Goal: Transaction & Acquisition: Purchase product/service

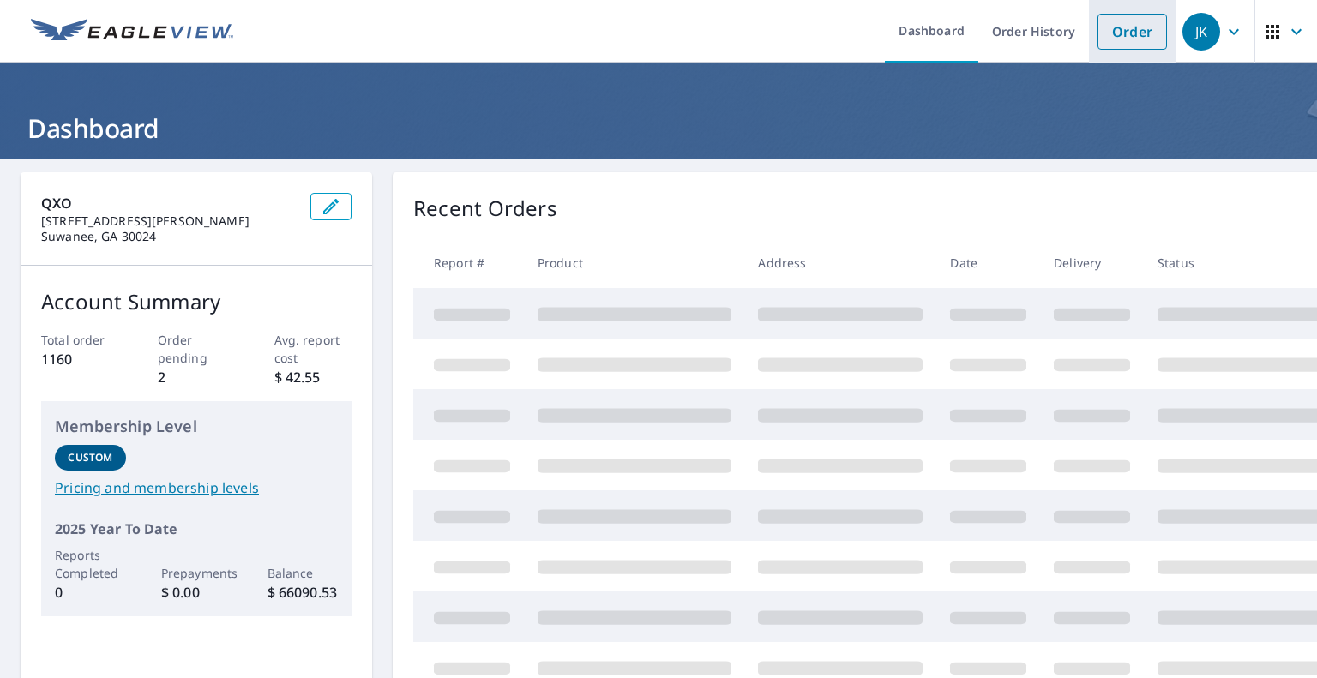
click at [1110, 14] on link "Order" at bounding box center [1131, 32] width 69 height 36
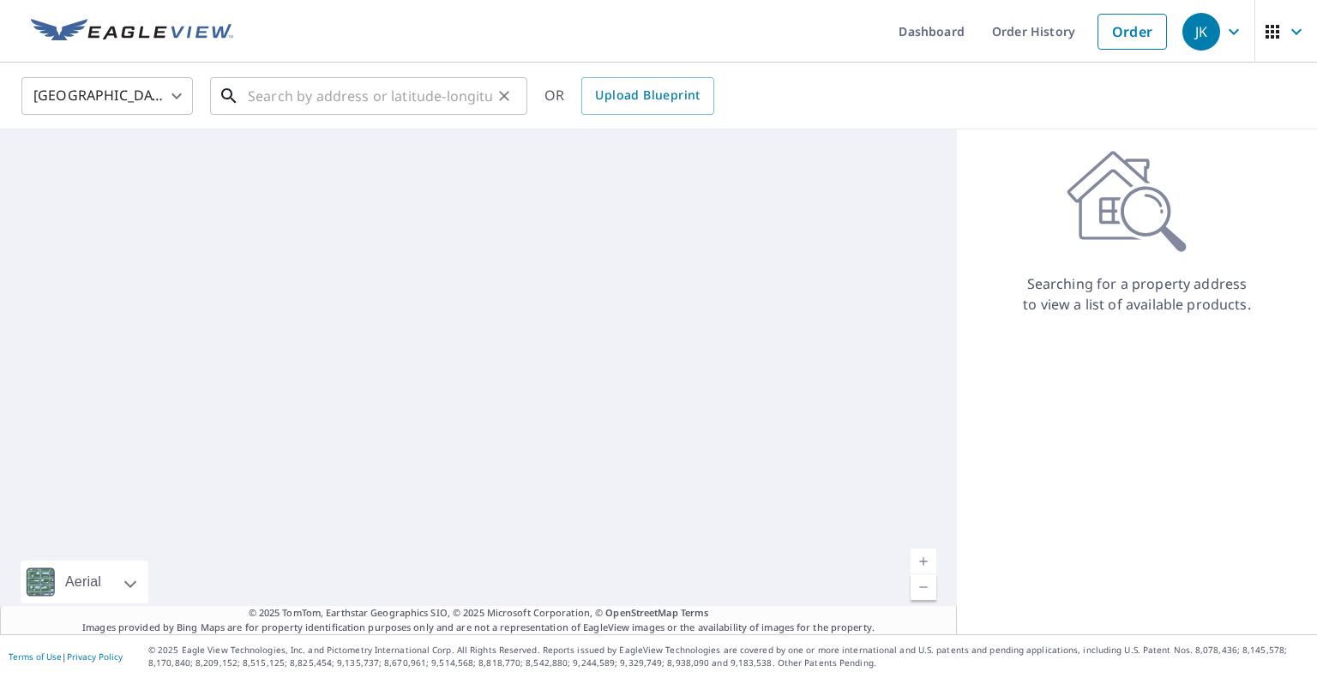
click at [331, 92] on input "text" at bounding box center [370, 96] width 244 height 48
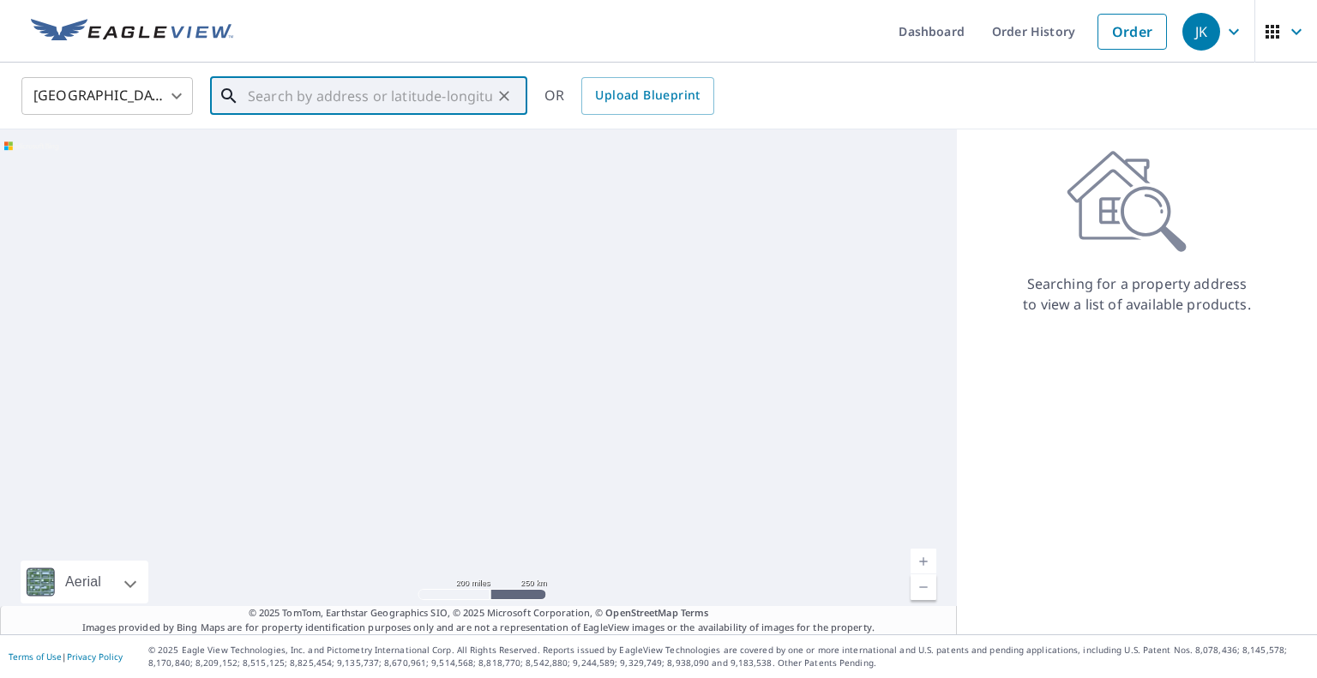
paste input "[STREET_ADDRESS]"
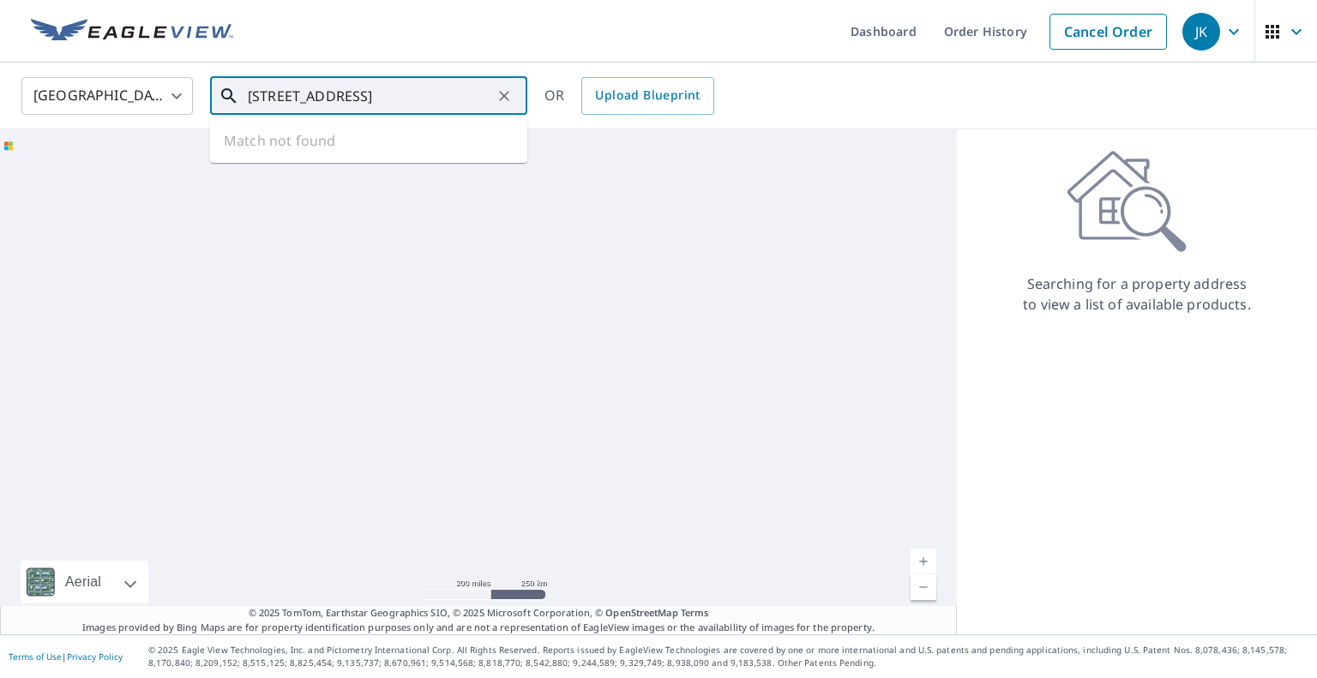
scroll to position [0, 45]
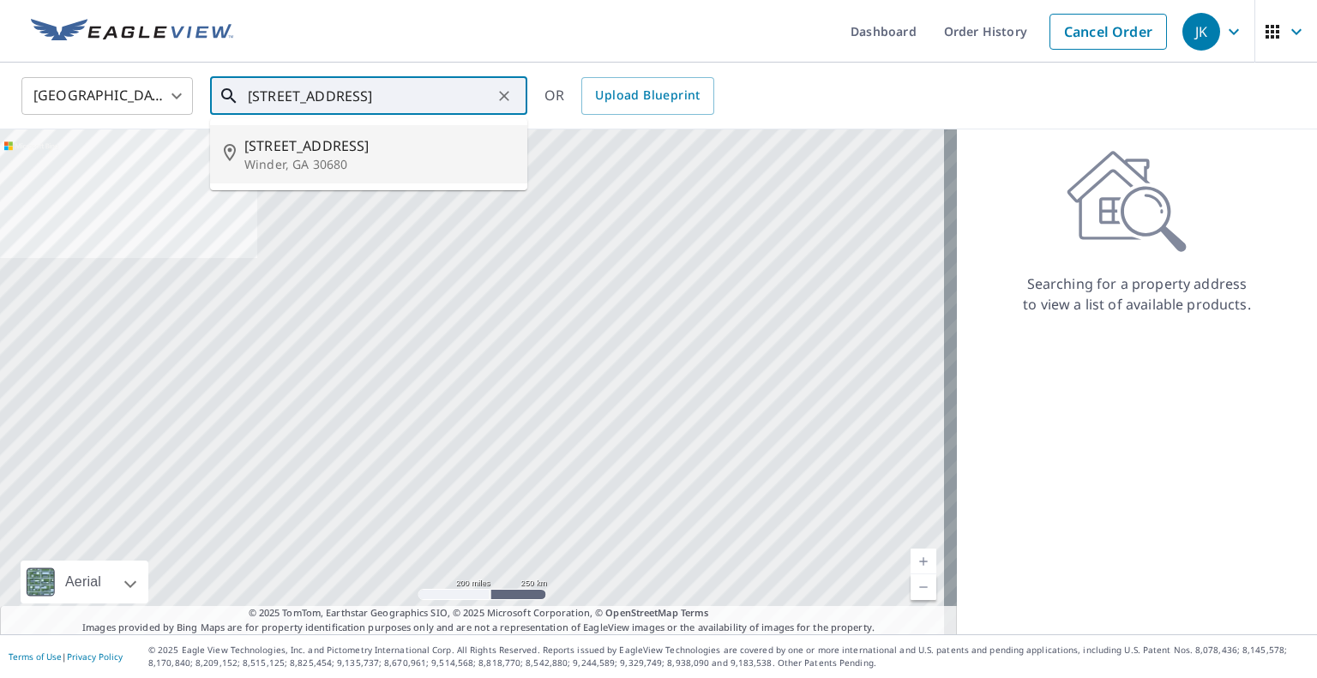
click at [310, 153] on span "[STREET_ADDRESS]" at bounding box center [378, 145] width 269 height 21
type input "[STREET_ADDRESS]"
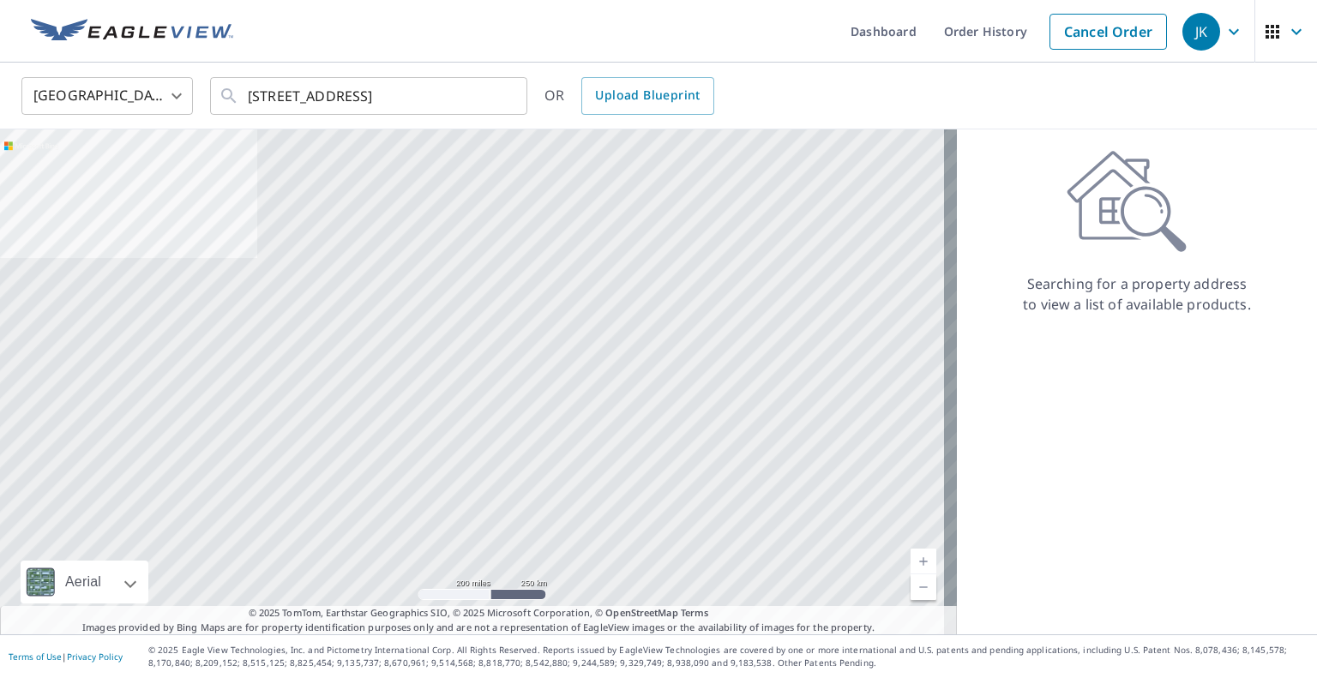
scroll to position [0, 0]
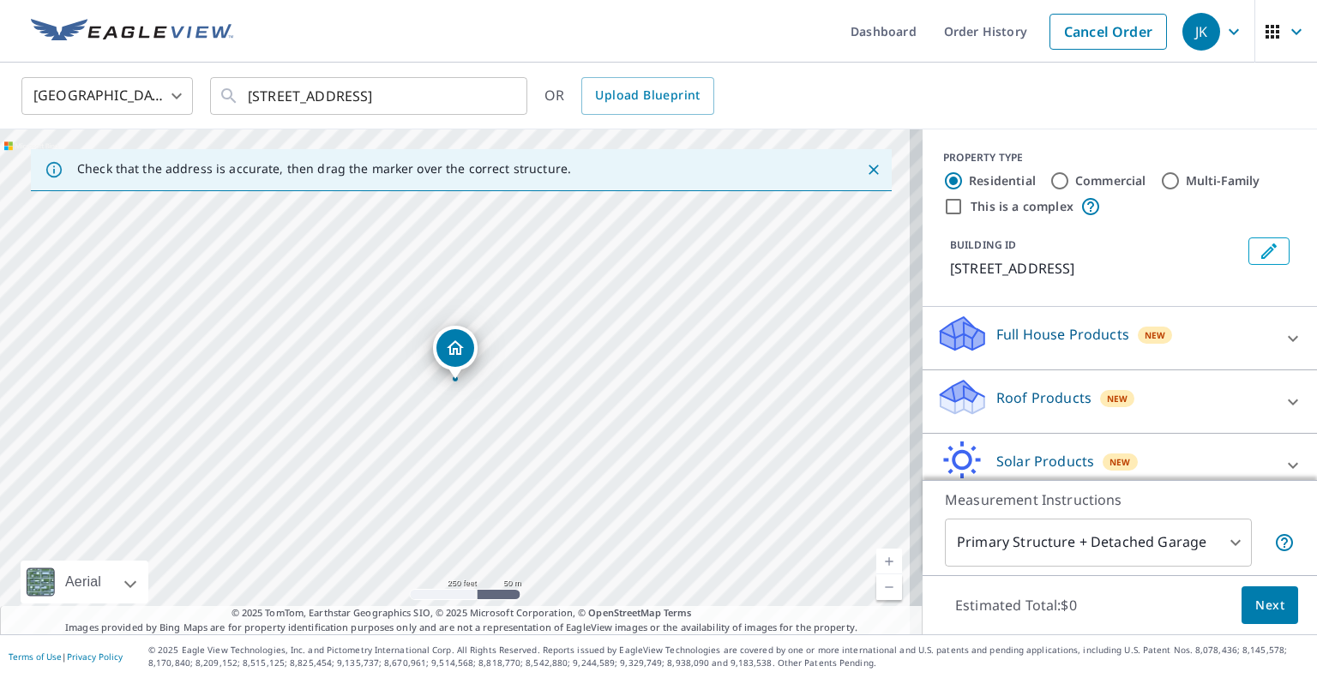
click at [996, 401] on p "Roof Products" at bounding box center [1043, 397] width 95 height 21
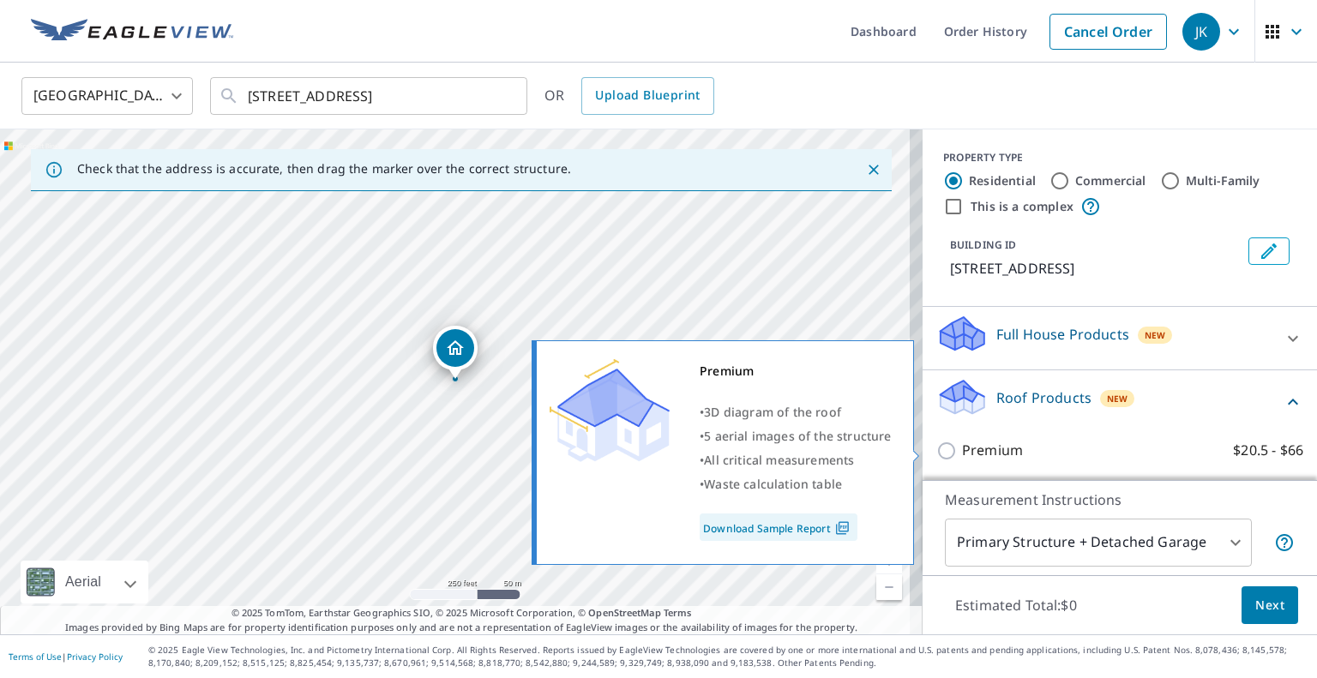
click at [939, 450] on input "Premium $20.5 - $66" at bounding box center [949, 451] width 26 height 21
checkbox input "true"
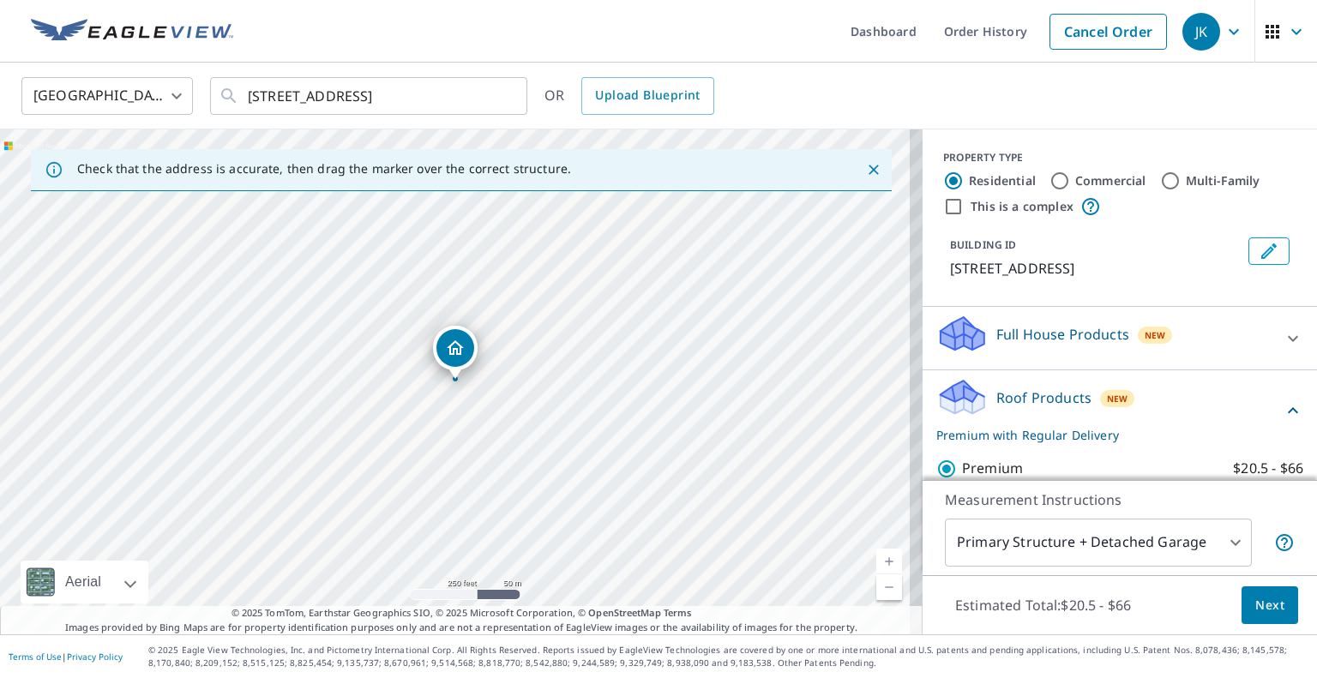
click at [1271, 601] on button "Next" at bounding box center [1269, 605] width 57 height 39
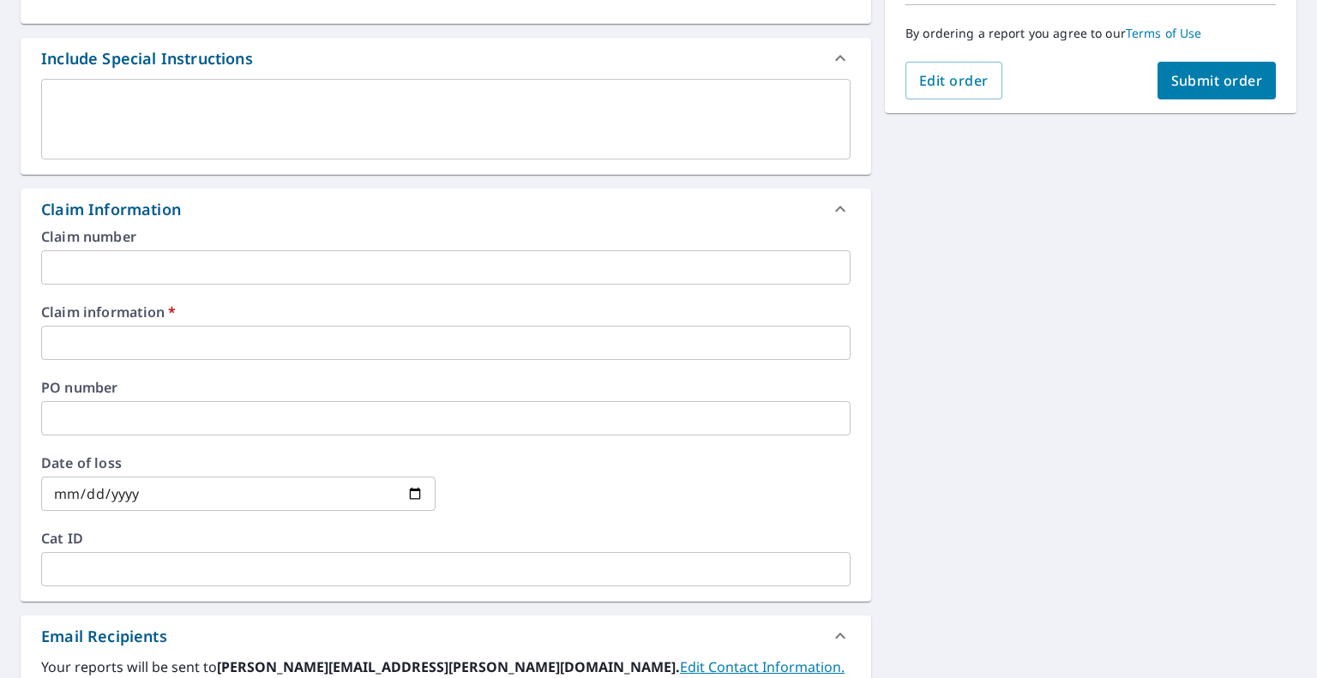
scroll to position [435, 0]
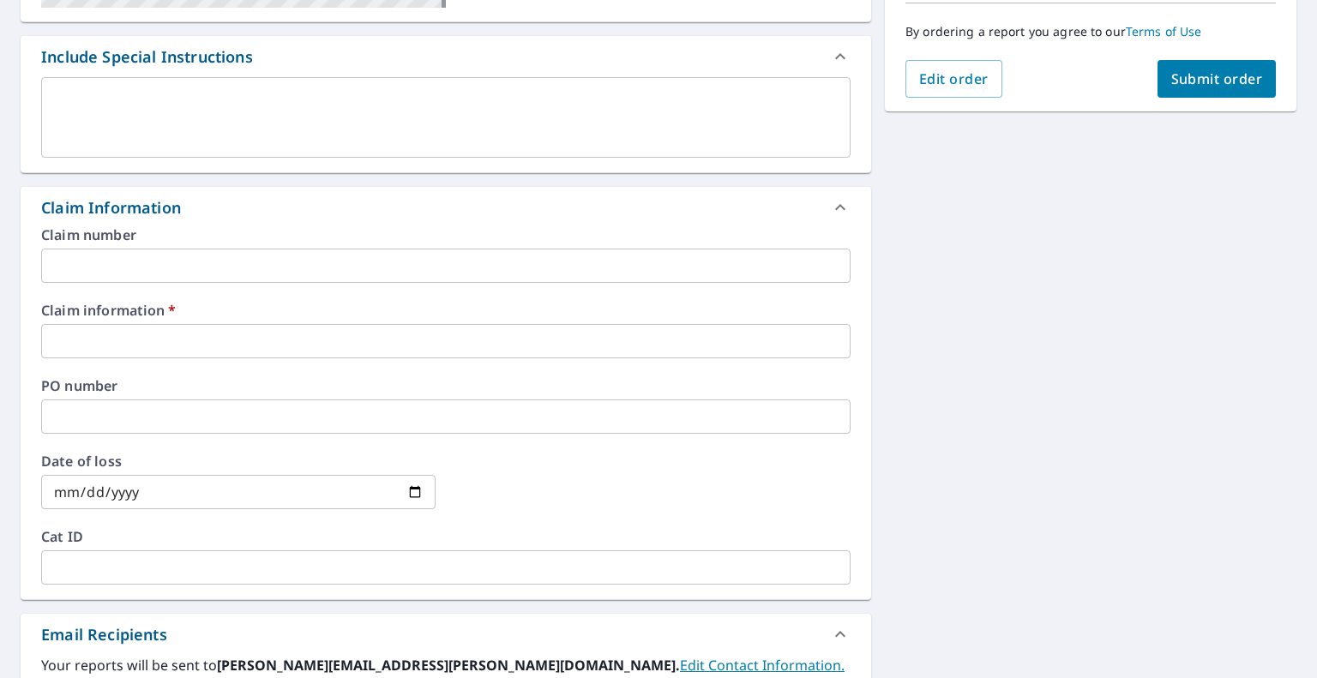
click at [154, 335] on input "text" at bounding box center [445, 341] width 809 height 34
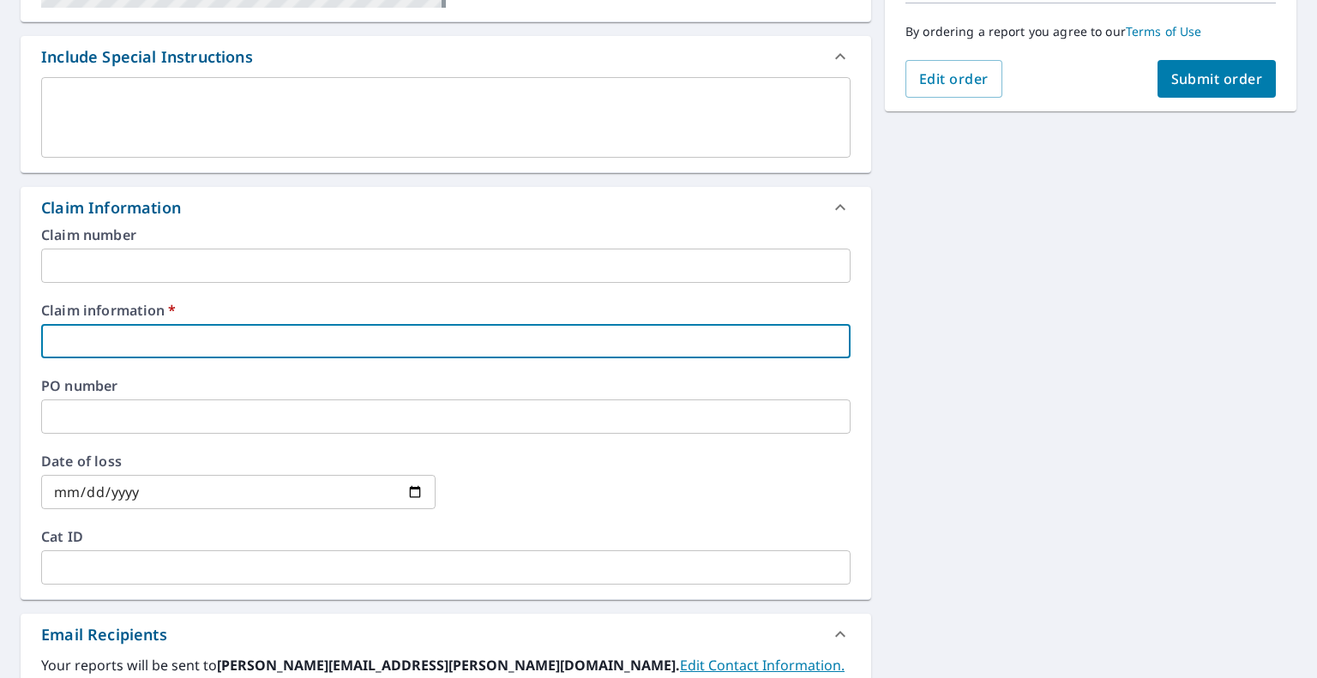
type input "499517 - [PERSON_NAME] Roofing"
checkbox input "true"
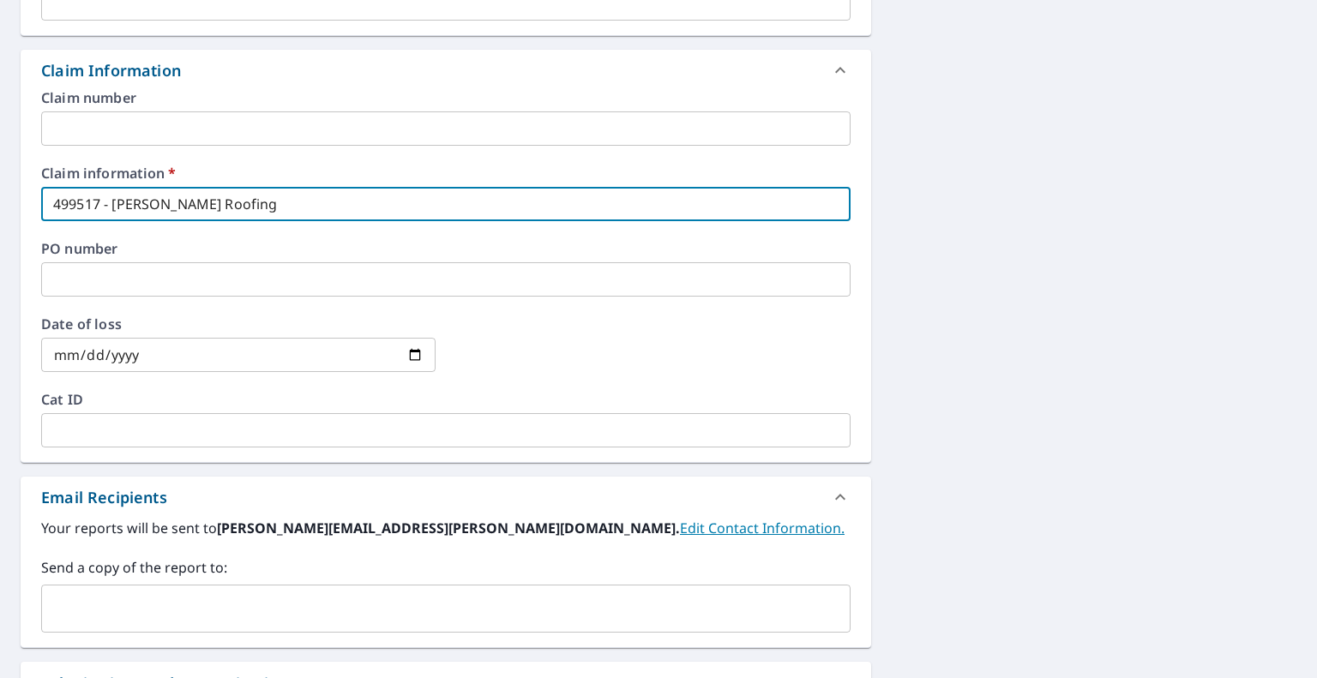
scroll to position [576, 0]
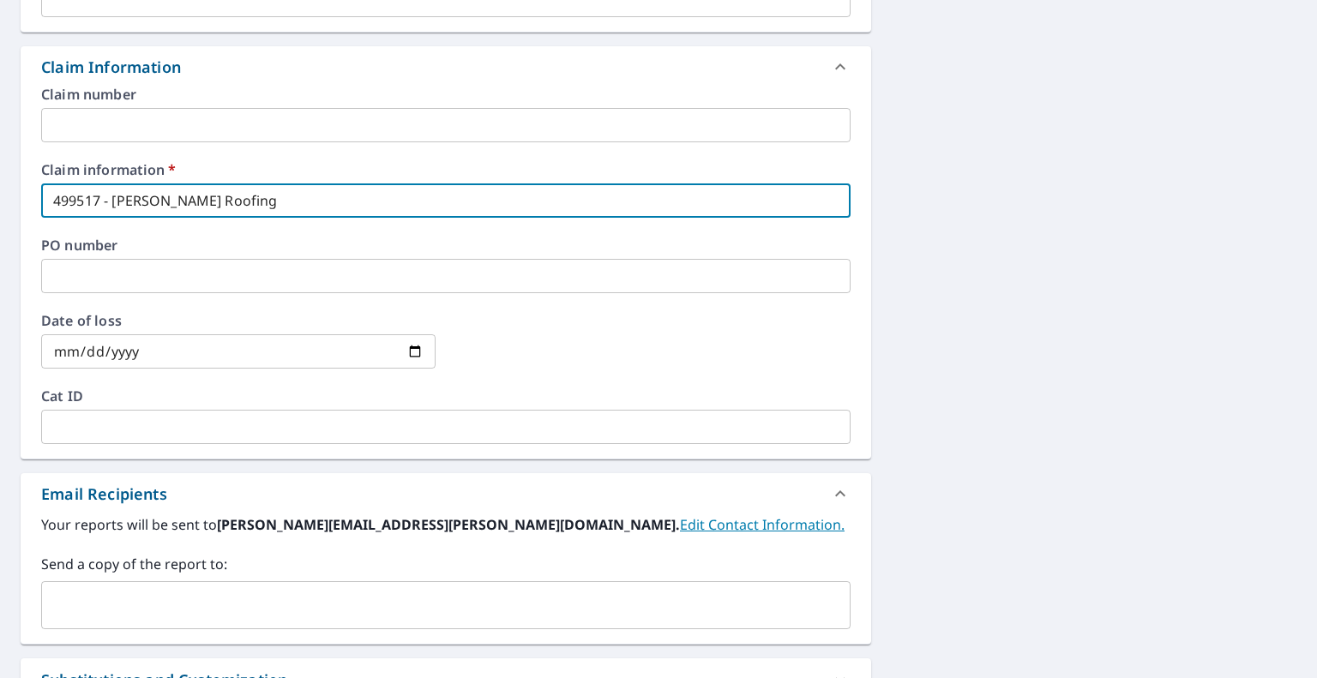
click at [130, 615] on input "text" at bounding box center [433, 605] width 768 height 33
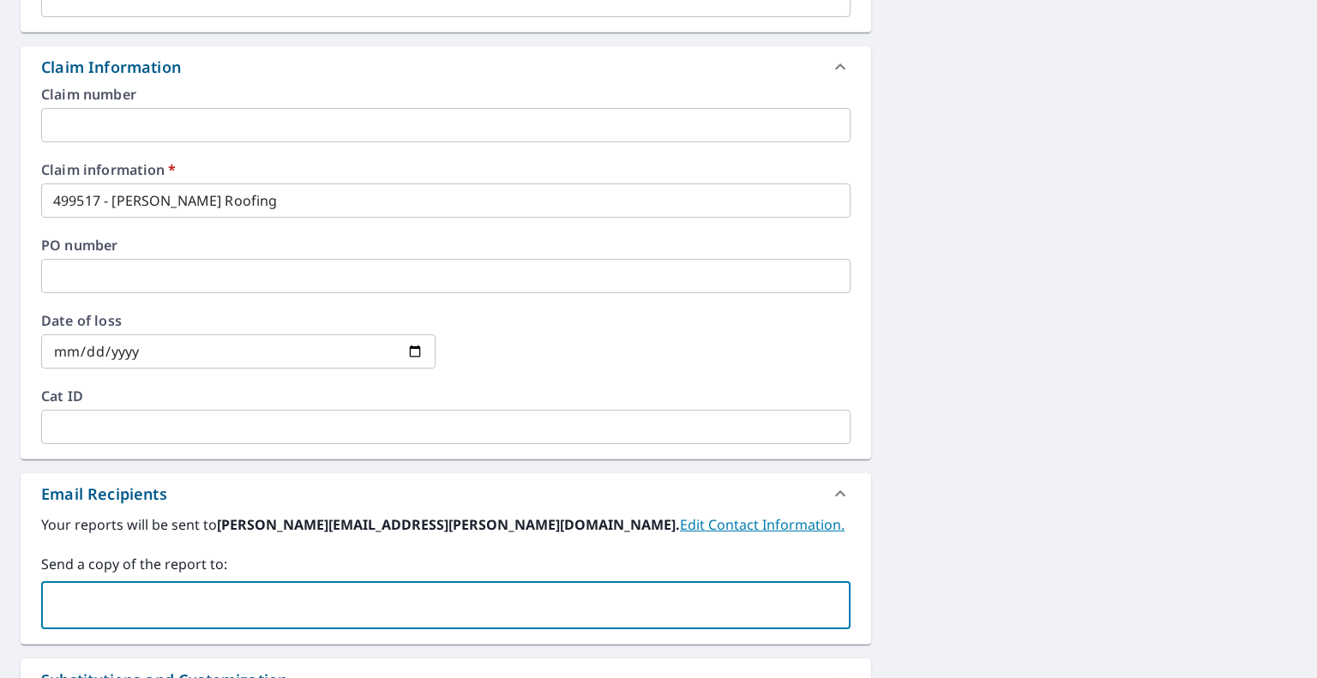
type input "[PERSON_NAME][EMAIL_ADDRESS][PERSON_NAME][DOMAIN_NAME]"
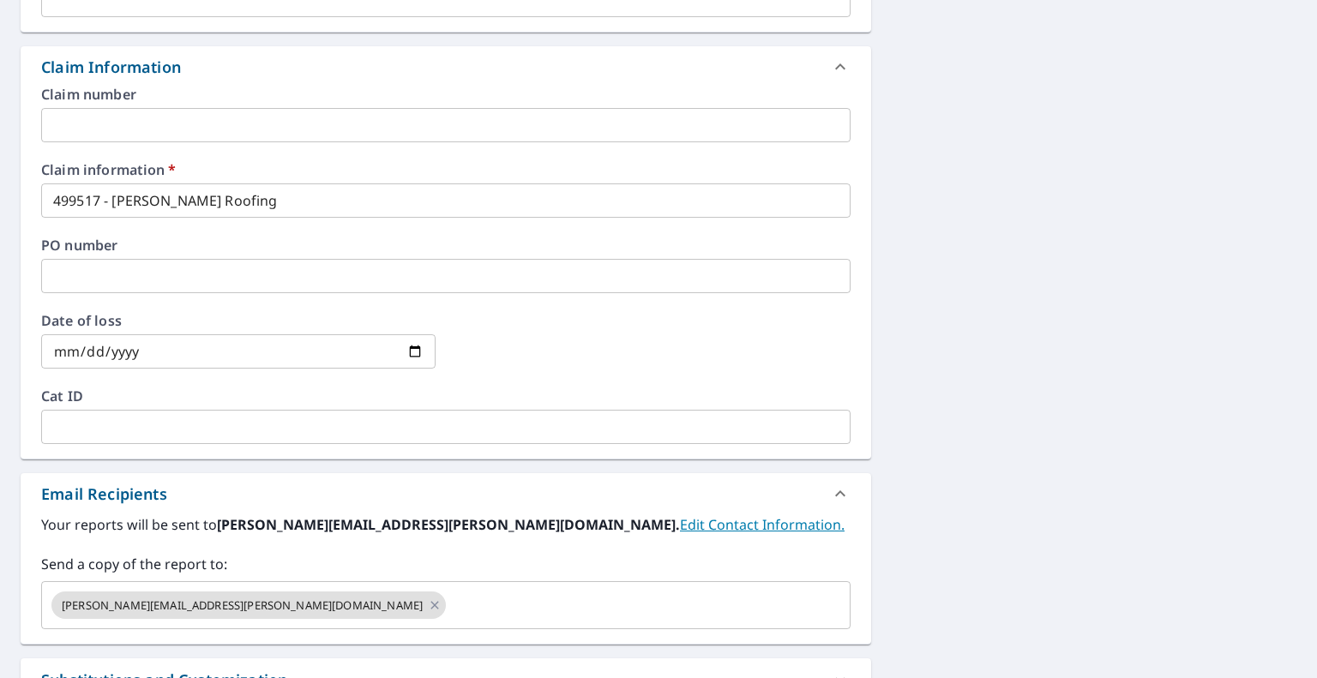
click at [931, 313] on div "[STREET_ADDRESS] Aerial Road A standard road map Aerial A detailed look from ab…" at bounding box center [658, 235] width 1317 height 1305
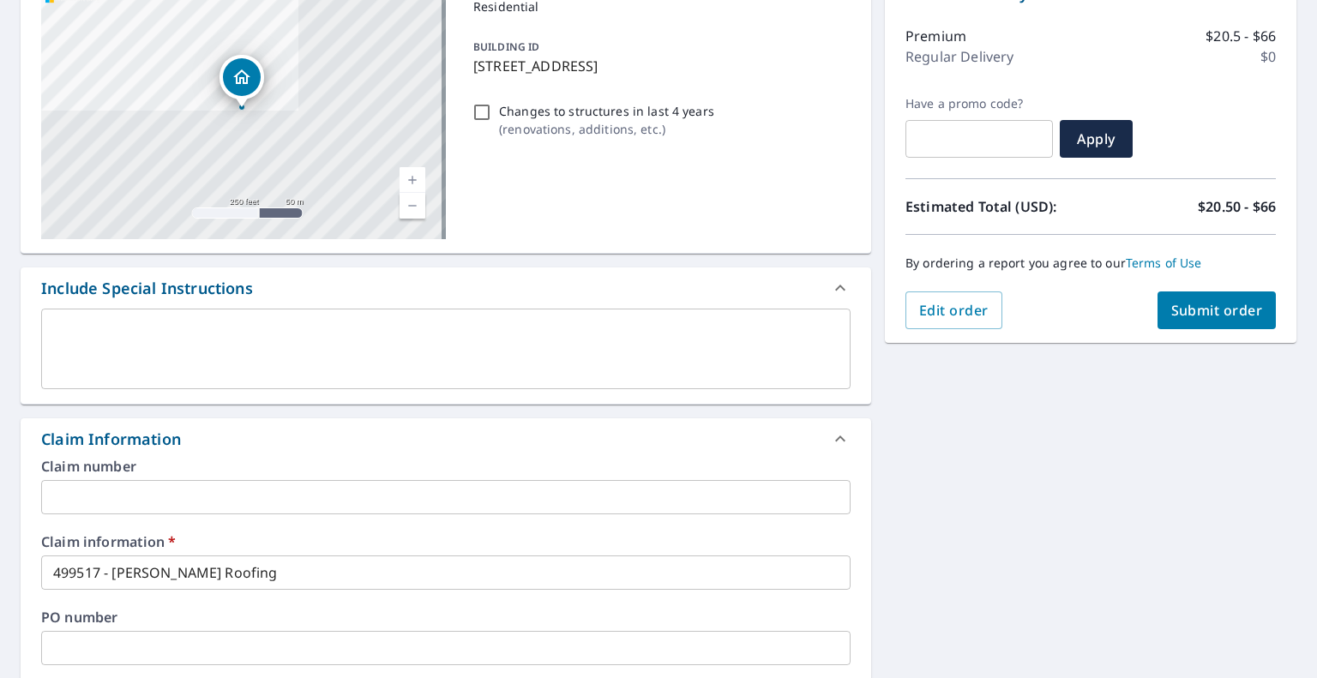
scroll to position [178, 0]
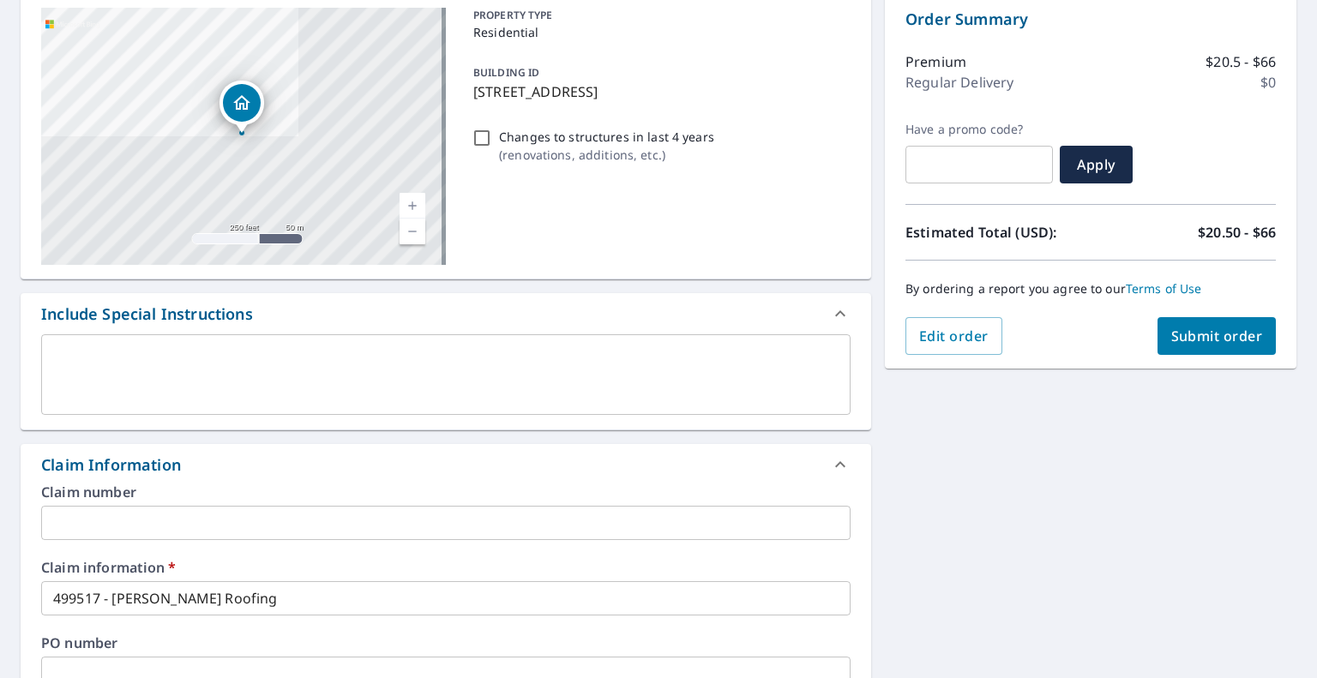
click at [1203, 324] on button "Submit order" at bounding box center [1216, 336] width 119 height 38
checkbox input "true"
